Goal: Task Accomplishment & Management: Use online tool/utility

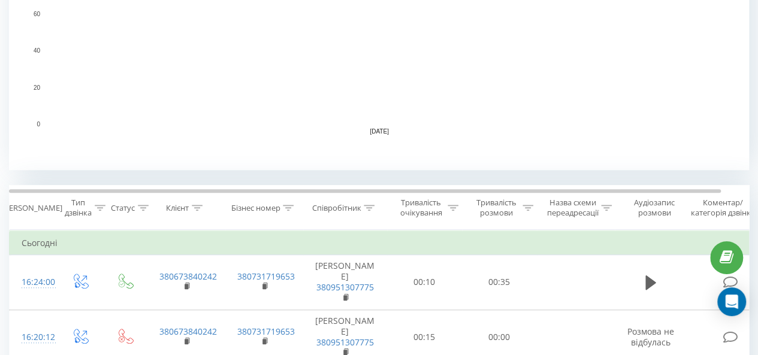
scroll to position [360, 0]
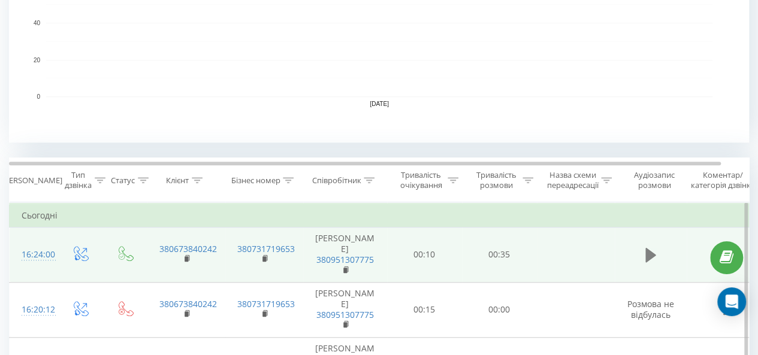
click at [651, 256] on icon at bounding box center [651, 255] width 11 height 17
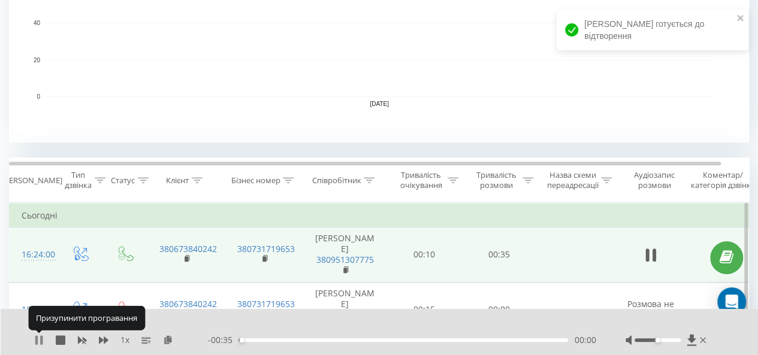
click at [39, 340] on icon at bounding box center [39, 341] width 10 height 10
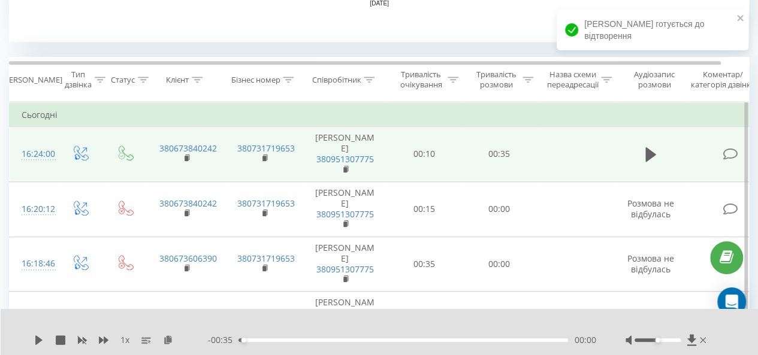
scroll to position [480, 0]
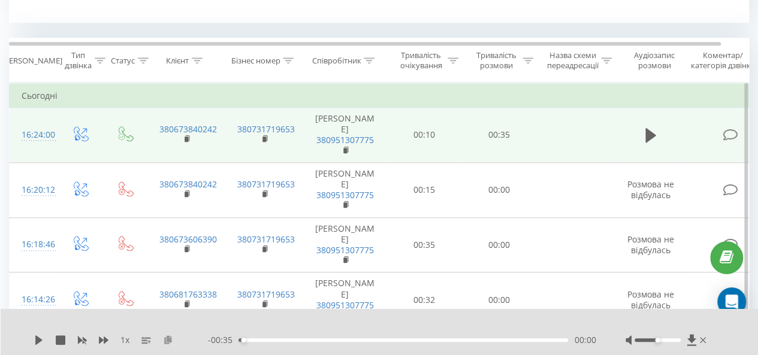
click at [168, 339] on icon at bounding box center [168, 340] width 10 height 8
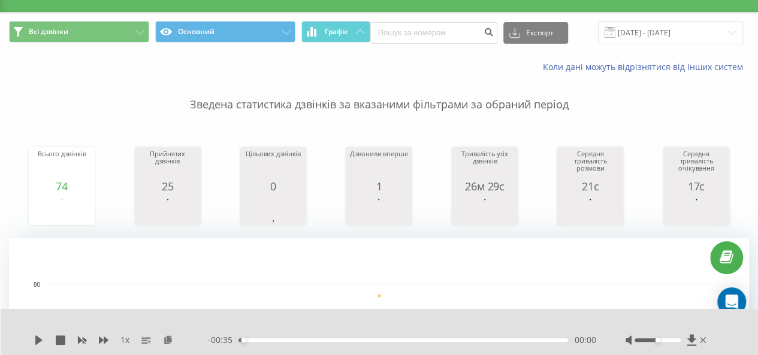
scroll to position [0, 0]
